Goal: Task Accomplishment & Management: Manage account settings

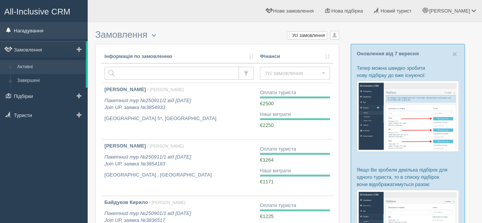
click at [38, 31] on link "Нагадування" at bounding box center [44, 30] width 88 height 17
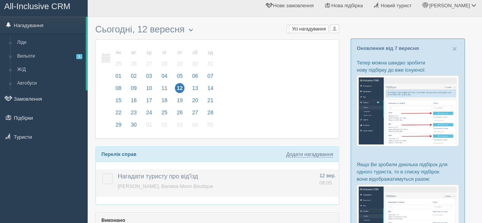
scroll to position [38, 0]
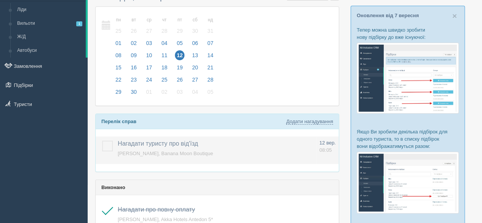
click at [102, 141] on label at bounding box center [102, 141] width 0 height 0
click at [0, 0] on input "checkbox" at bounding box center [0, 0] width 0 height 0
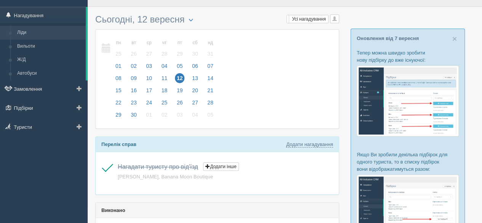
scroll to position [0, 0]
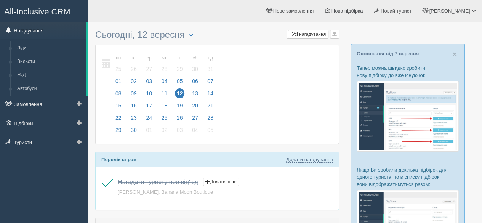
click at [40, 33] on link "Нагадування" at bounding box center [43, 30] width 86 height 17
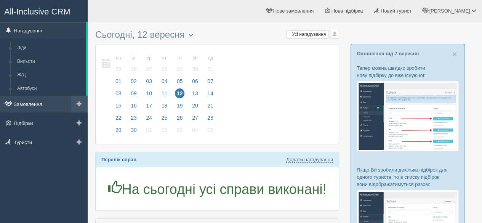
click at [29, 102] on link "Замовлення" at bounding box center [44, 104] width 88 height 17
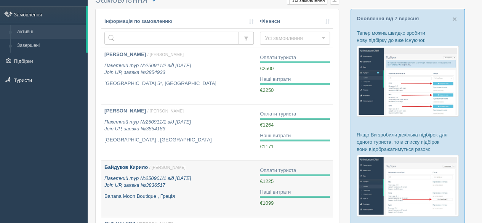
scroll to position [38, 0]
